Goal: Information Seeking & Learning: Learn about a topic

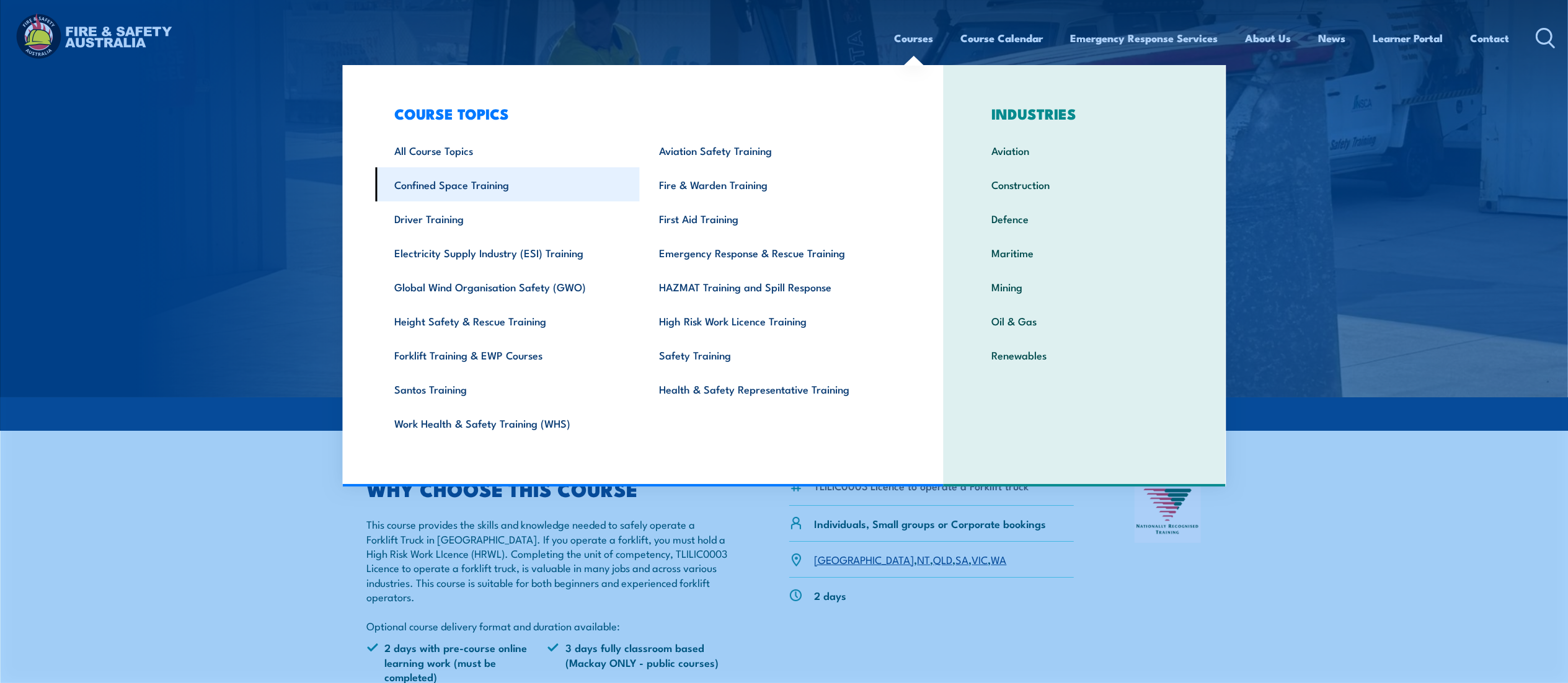
click at [488, 180] on link "Confined Space Training" at bounding box center [507, 184] width 265 height 34
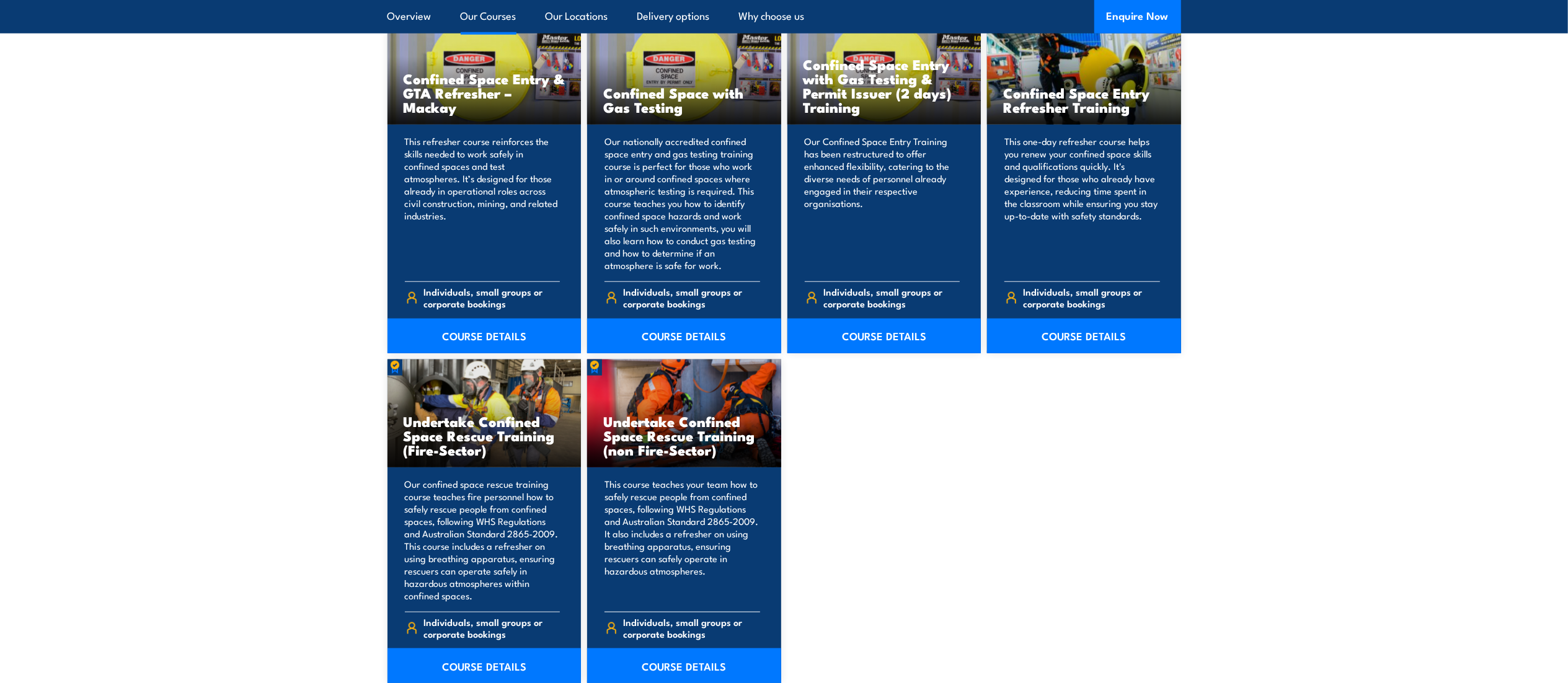
scroll to position [1203, 0]
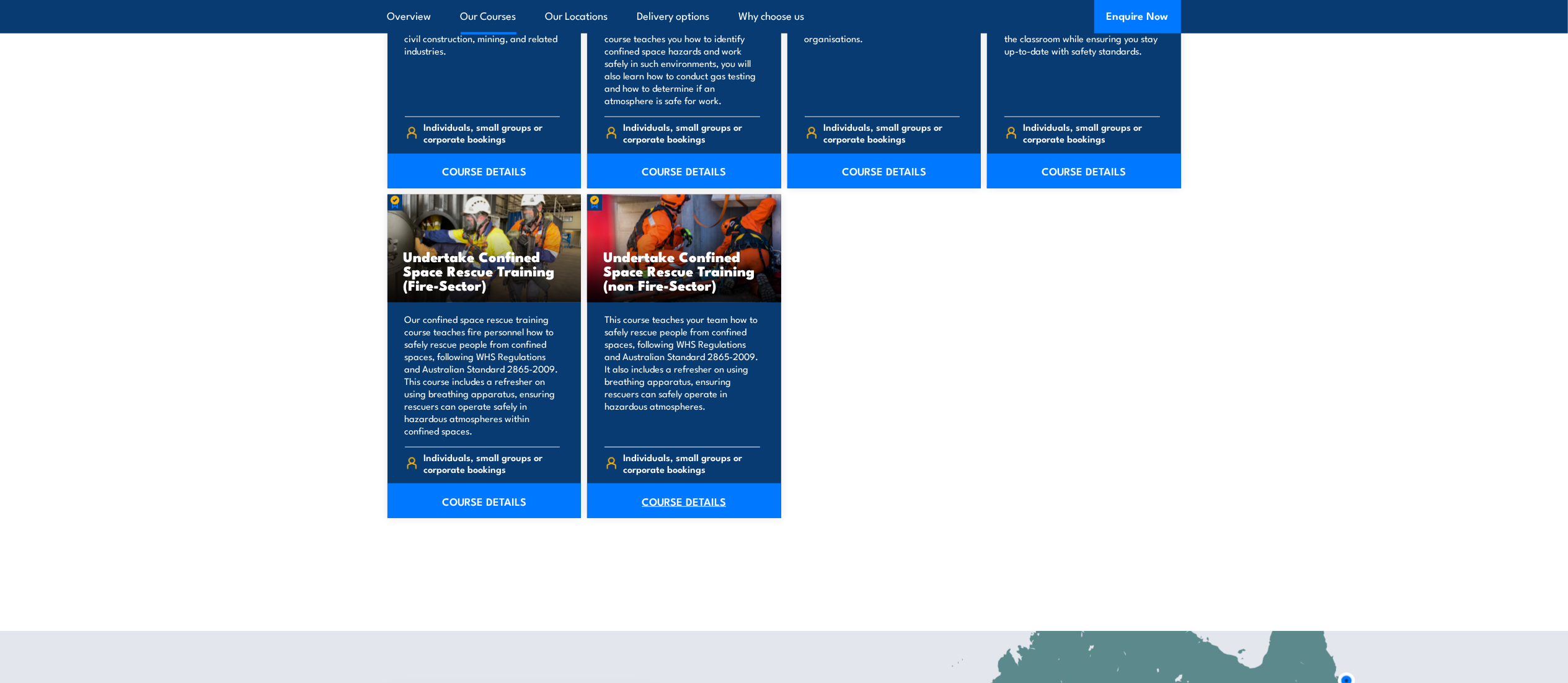
click at [683, 503] on link "COURSE DETAILS" at bounding box center [684, 501] width 194 height 35
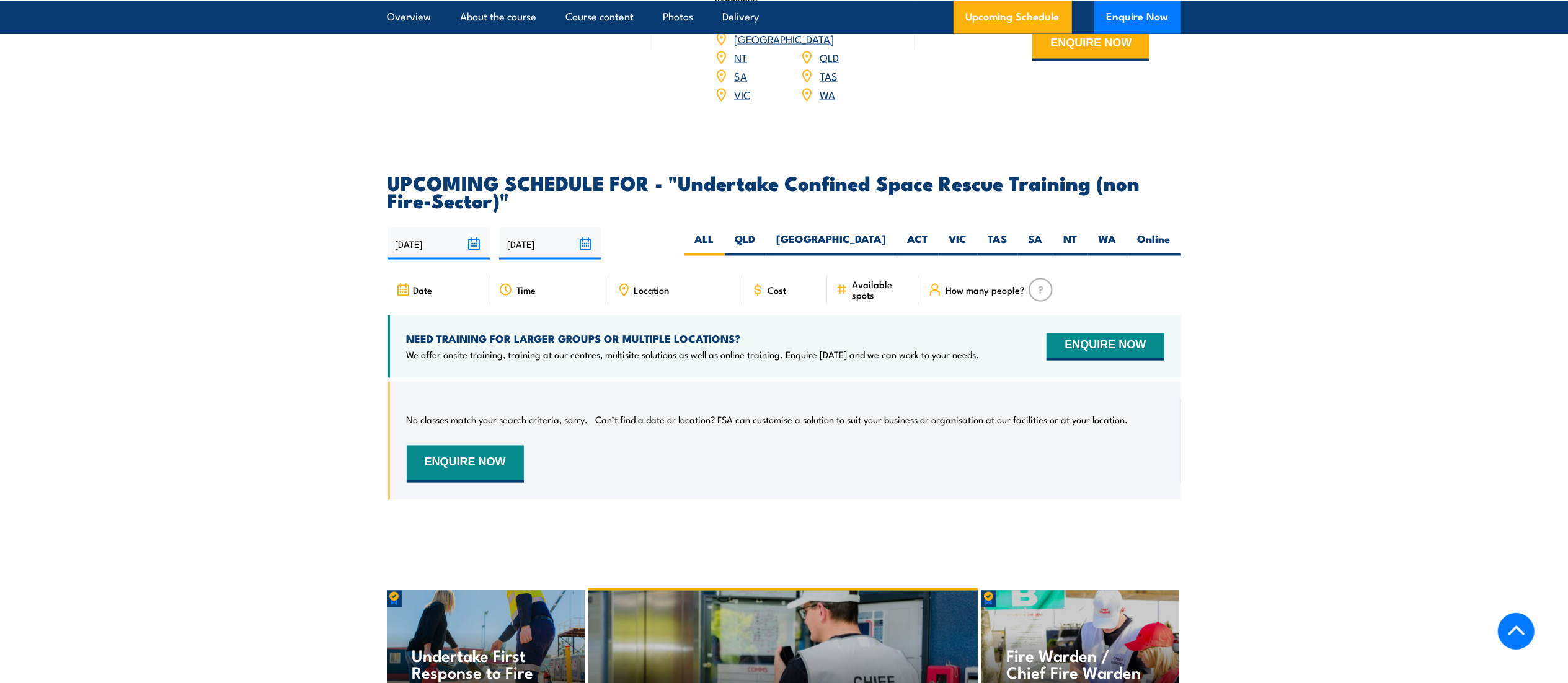
scroll to position [2080, 0]
